Goal: Task Accomplishment & Management: Use online tool/utility

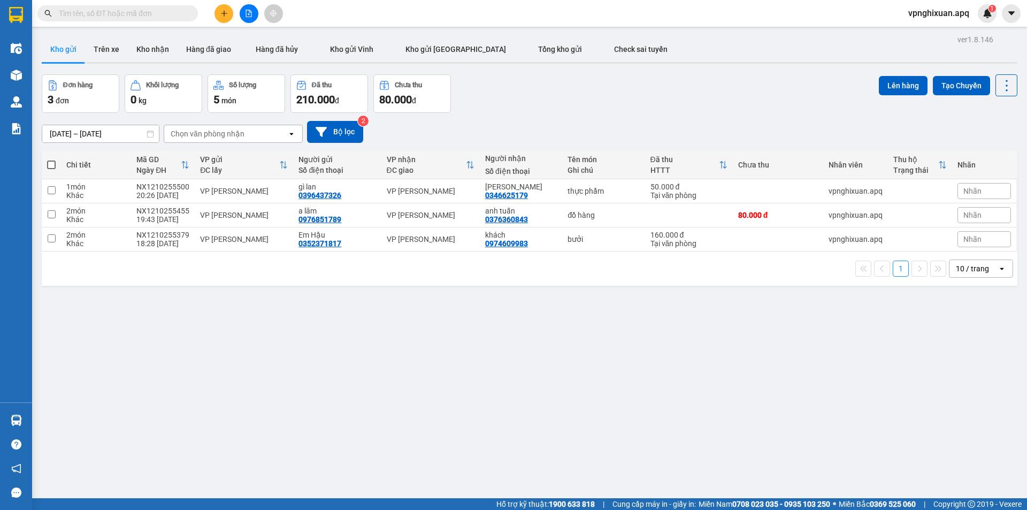
click at [50, 163] on span at bounding box center [51, 165] width 9 height 9
click at [51, 159] on input "checkbox" at bounding box center [51, 159] width 0 height 0
checkbox input "true"
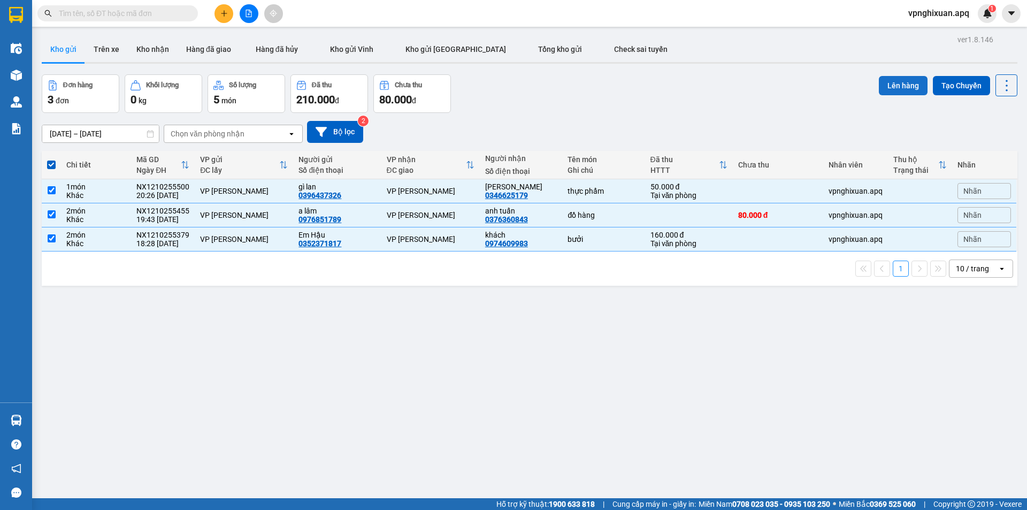
click at [897, 83] on button "Lên hàng" at bounding box center [903, 85] width 49 height 19
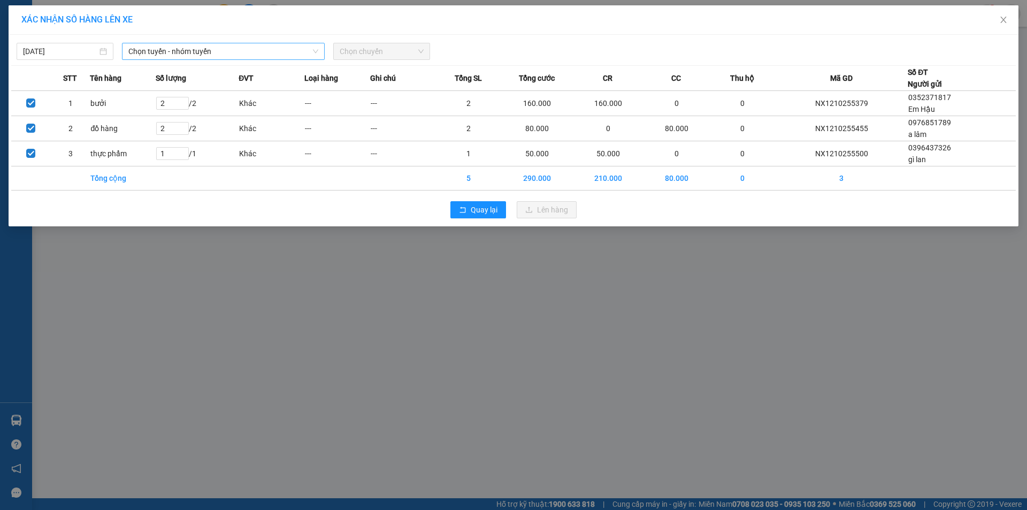
click at [220, 48] on span "Chọn tuyến - nhóm tuyến" at bounding box center [223, 51] width 190 height 16
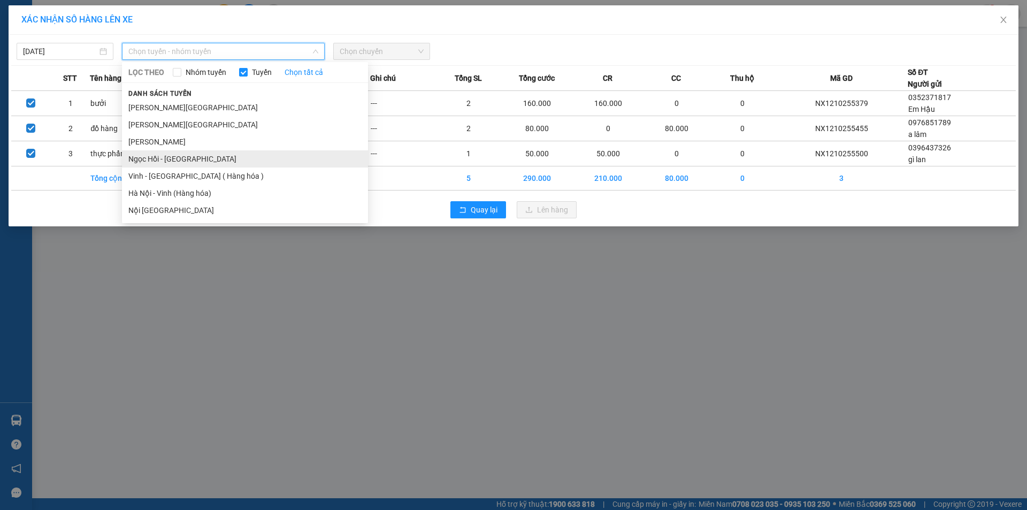
click at [192, 164] on li "Ngọc Hồi - [GEOGRAPHIC_DATA]" at bounding box center [245, 158] width 246 height 17
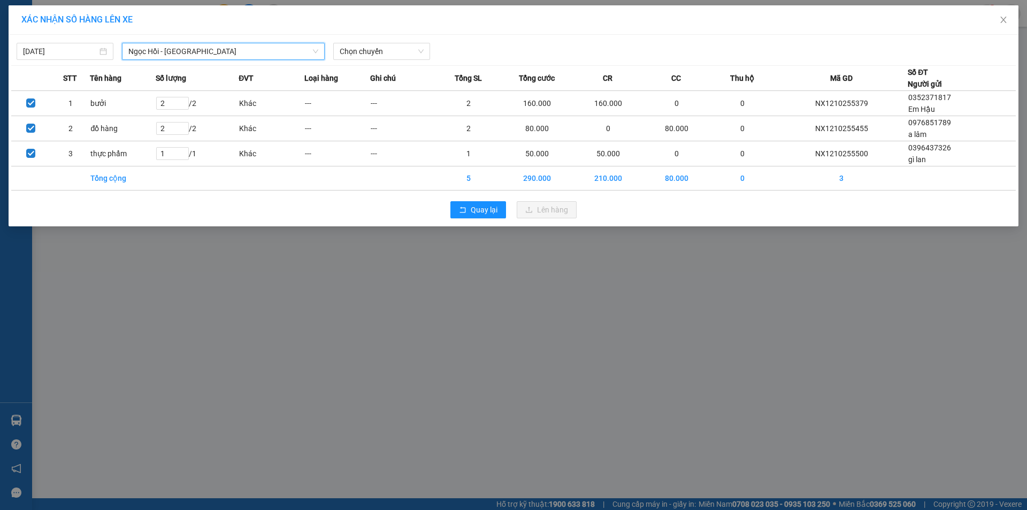
click at [222, 51] on span "Ngọc Hồi - [GEOGRAPHIC_DATA]" at bounding box center [223, 51] width 190 height 16
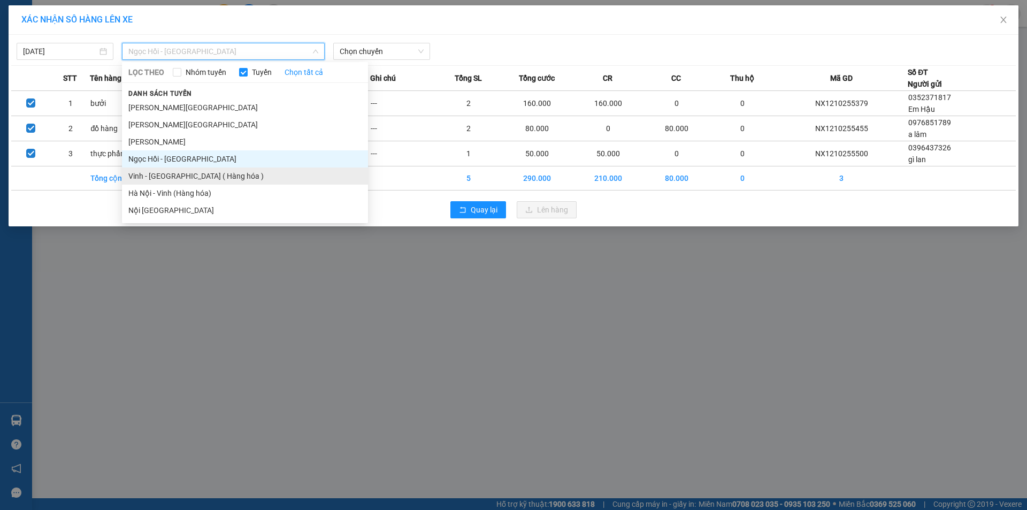
click at [194, 182] on li "Vinh - [GEOGRAPHIC_DATA] ( Hàng hóa )" at bounding box center [245, 175] width 246 height 17
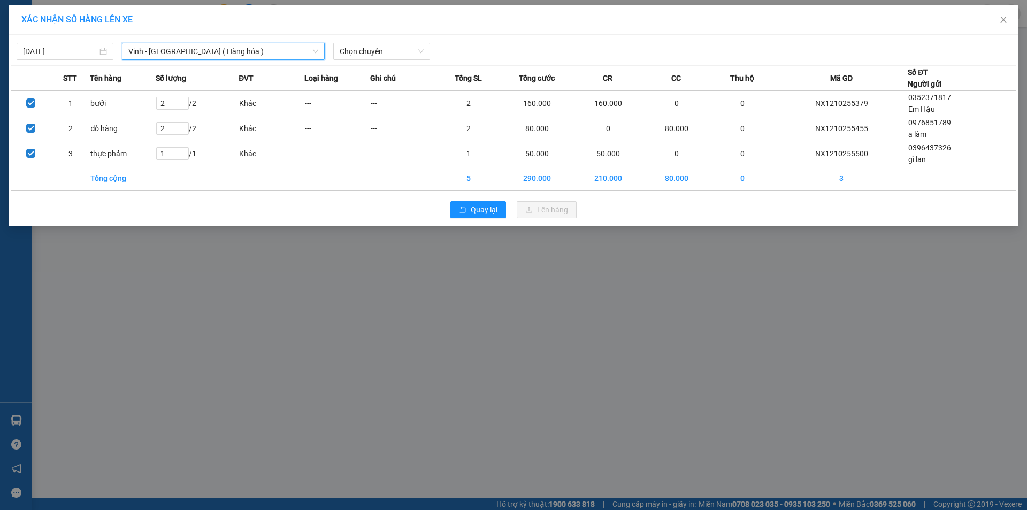
click at [386, 60] on div "[DATE] [GEOGRAPHIC_DATA] - [GEOGRAPHIC_DATA] ( [GEOGRAPHIC_DATA] ) [GEOGRAPHIC_…" at bounding box center [514, 131] width 1010 height 192
click at [386, 56] on span "Chọn chuyến" at bounding box center [382, 51] width 84 height 16
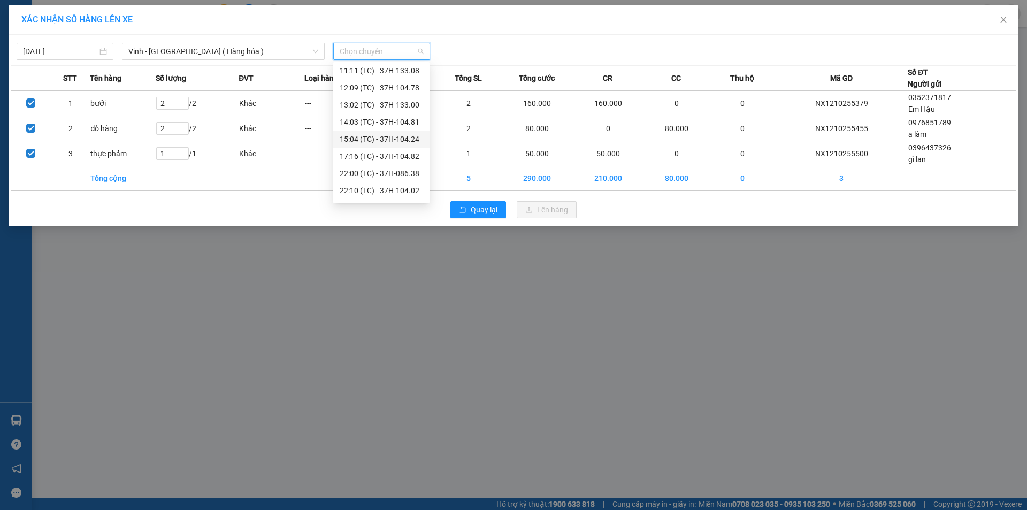
scroll to position [171, 0]
click at [392, 139] on div "23:15 (TC) - 37H-104.45" at bounding box center [381, 141] width 83 height 12
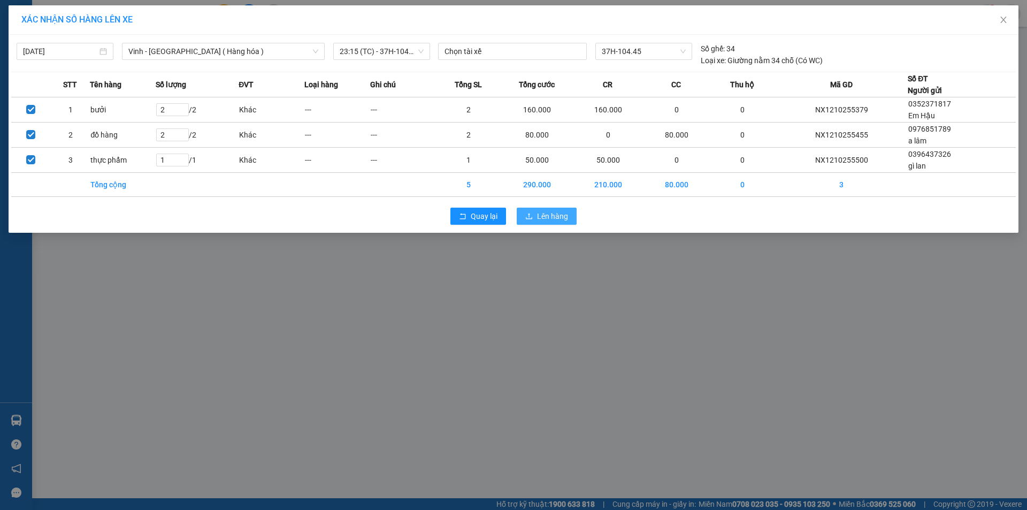
click at [564, 216] on span "Lên hàng" at bounding box center [552, 216] width 31 height 12
